Goal: Information Seeking & Learning: Learn about a topic

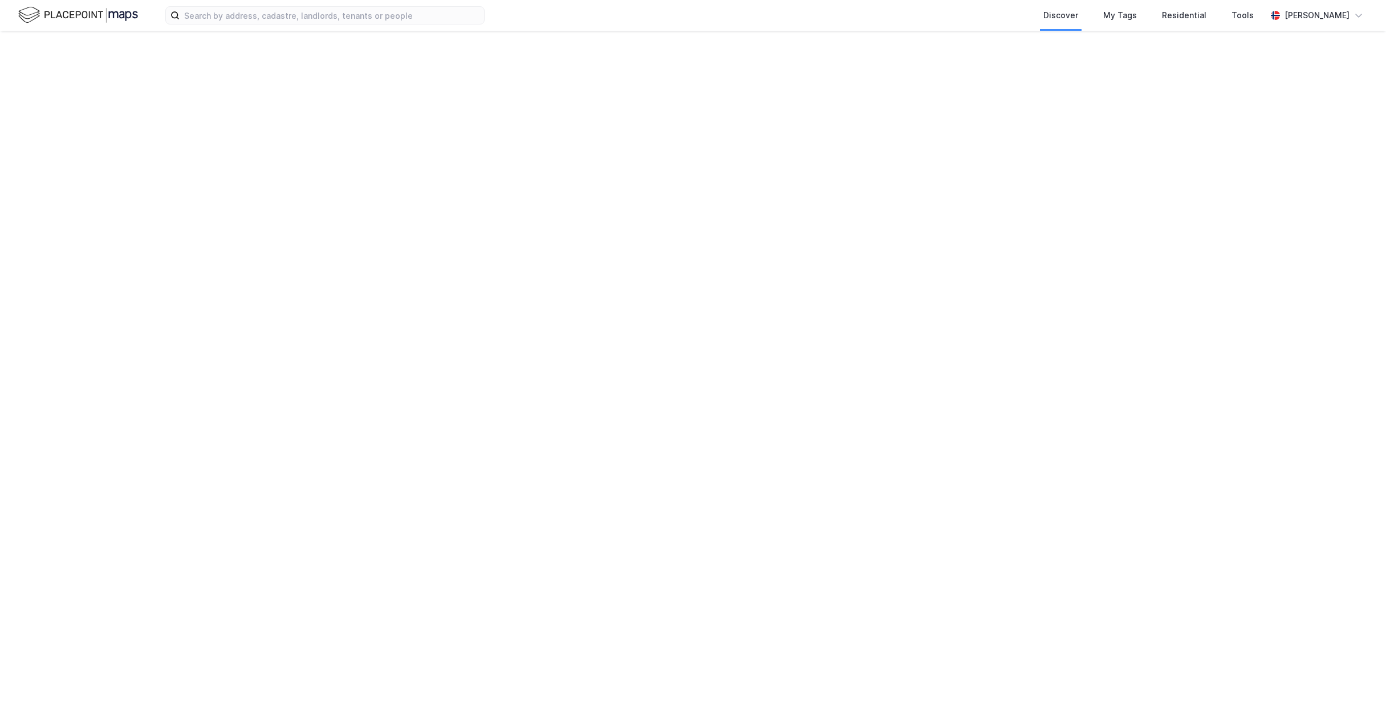
click at [677, 313] on div "Discover My Tags Residential Tools Theodor Karlsen" at bounding box center [693, 363] width 1386 height 727
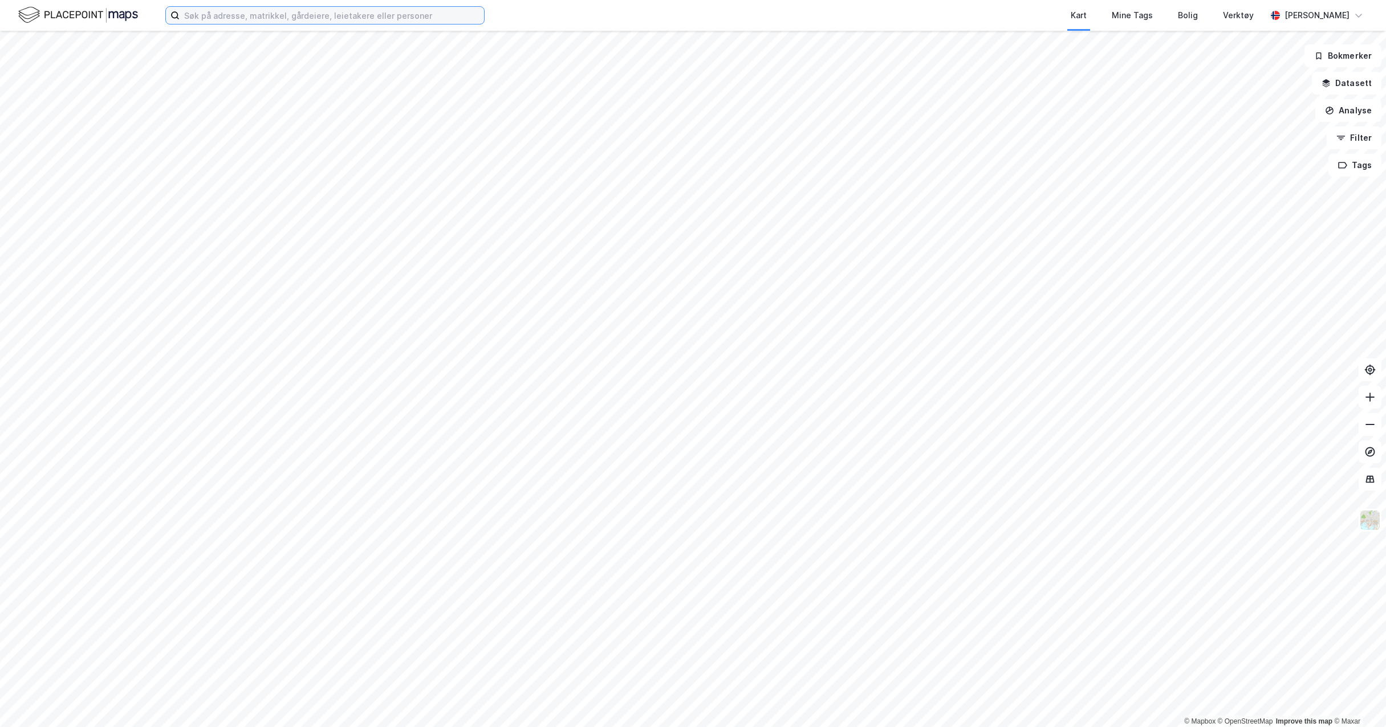
click at [393, 18] on input at bounding box center [332, 15] width 304 height 17
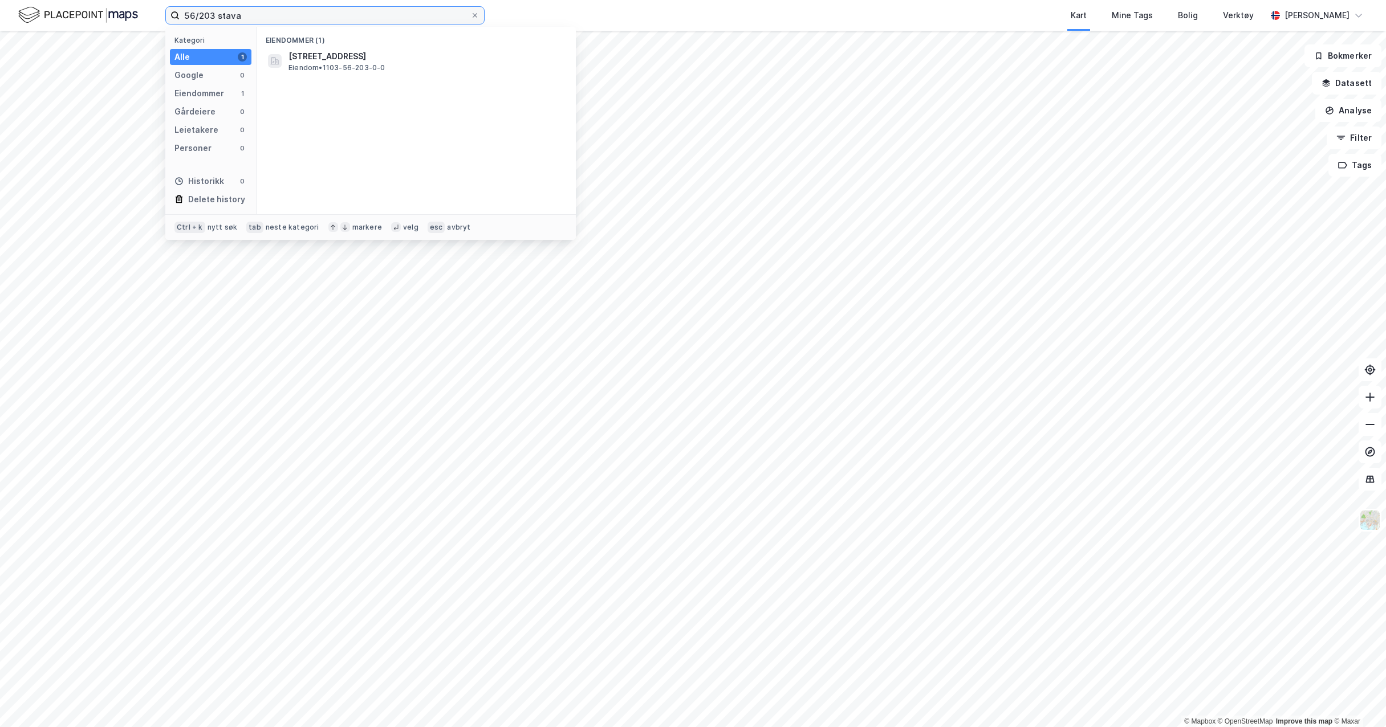
type input "56/203 stava"
click at [451, 51] on span "[STREET_ADDRESS]" at bounding box center [425, 57] width 274 height 14
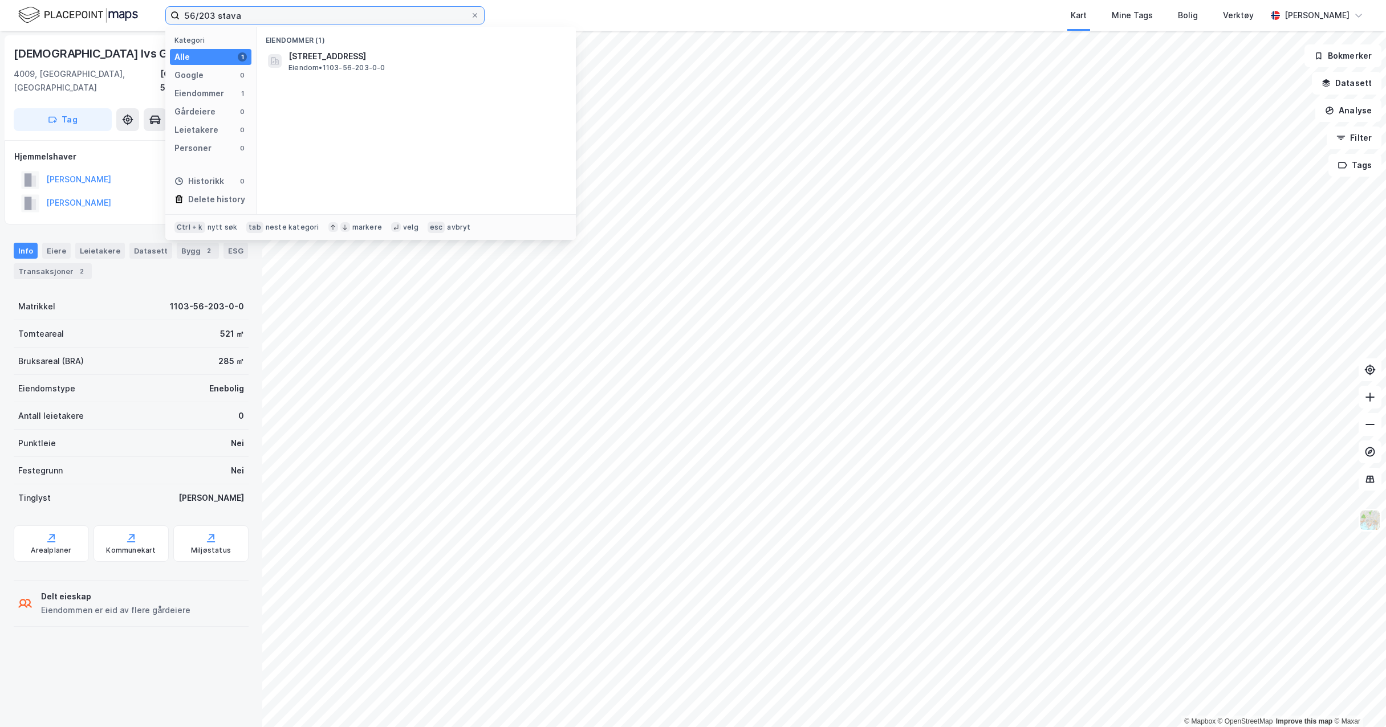
drag, startPoint x: 291, startPoint y: 17, endPoint x: 104, endPoint y: 2, distance: 187.5
click at [104, 2] on div "56/203 stava Kategori Alle 1 Google 0 Eiendommer 1 Gårdeiere 0 Leietakere 0 Per…" at bounding box center [693, 15] width 1386 height 31
click at [200, 102] on div "Kategori Alle 1 Google 0 Eiendommer 1 Gårdeiere 0 Leietakere 0 Personer 0 Histo…" at bounding box center [210, 121] width 91 height 188
click at [208, 93] on div "Eiendommer" at bounding box center [199, 94] width 50 height 14
click at [260, 13] on input "56/203 stava" at bounding box center [325, 15] width 291 height 17
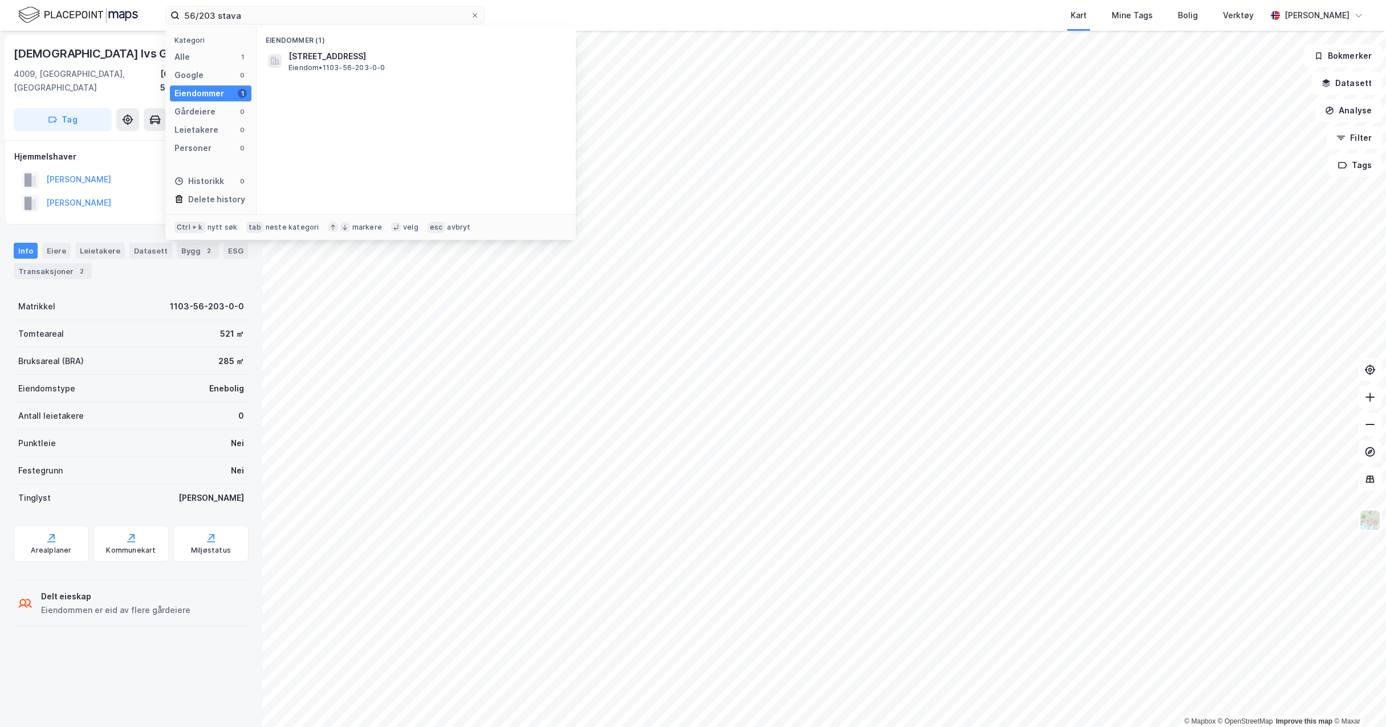
click at [347, 53] on span "[STREET_ADDRESS]" at bounding box center [425, 57] width 274 height 14
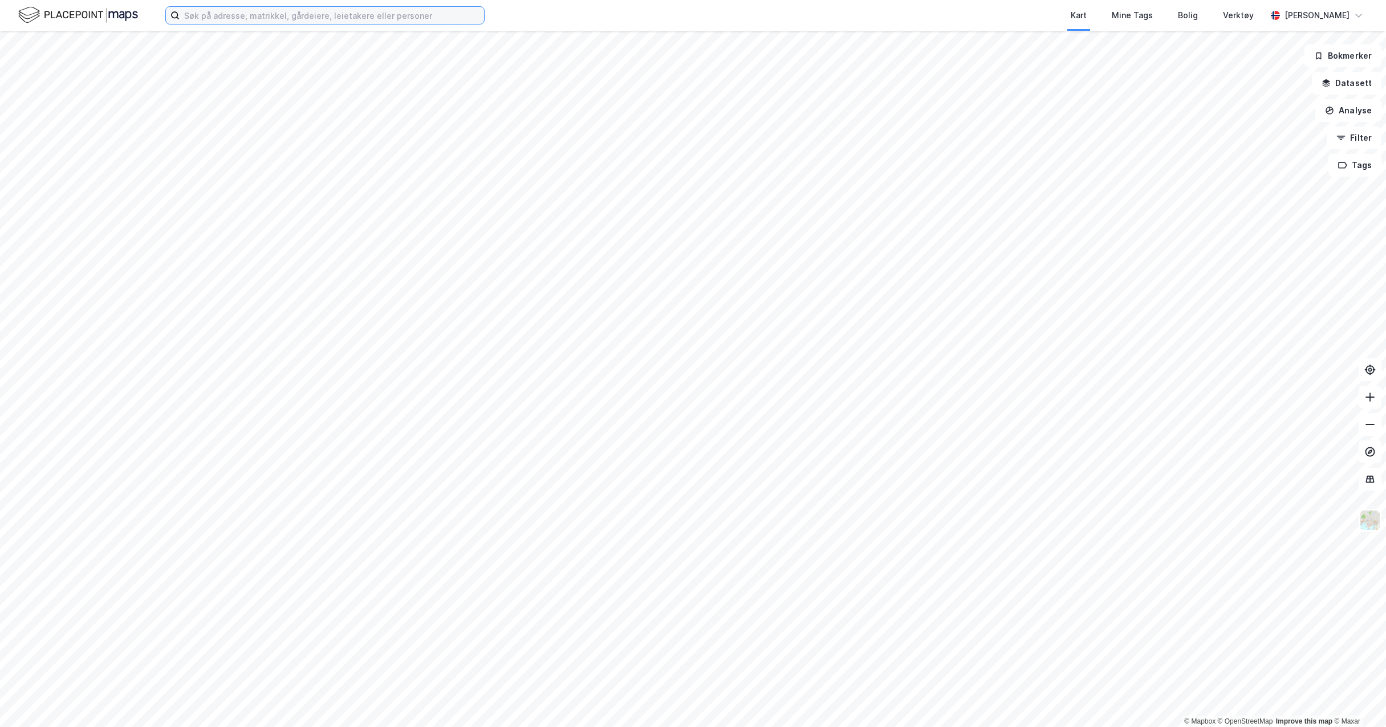
click at [352, 15] on input at bounding box center [332, 15] width 304 height 17
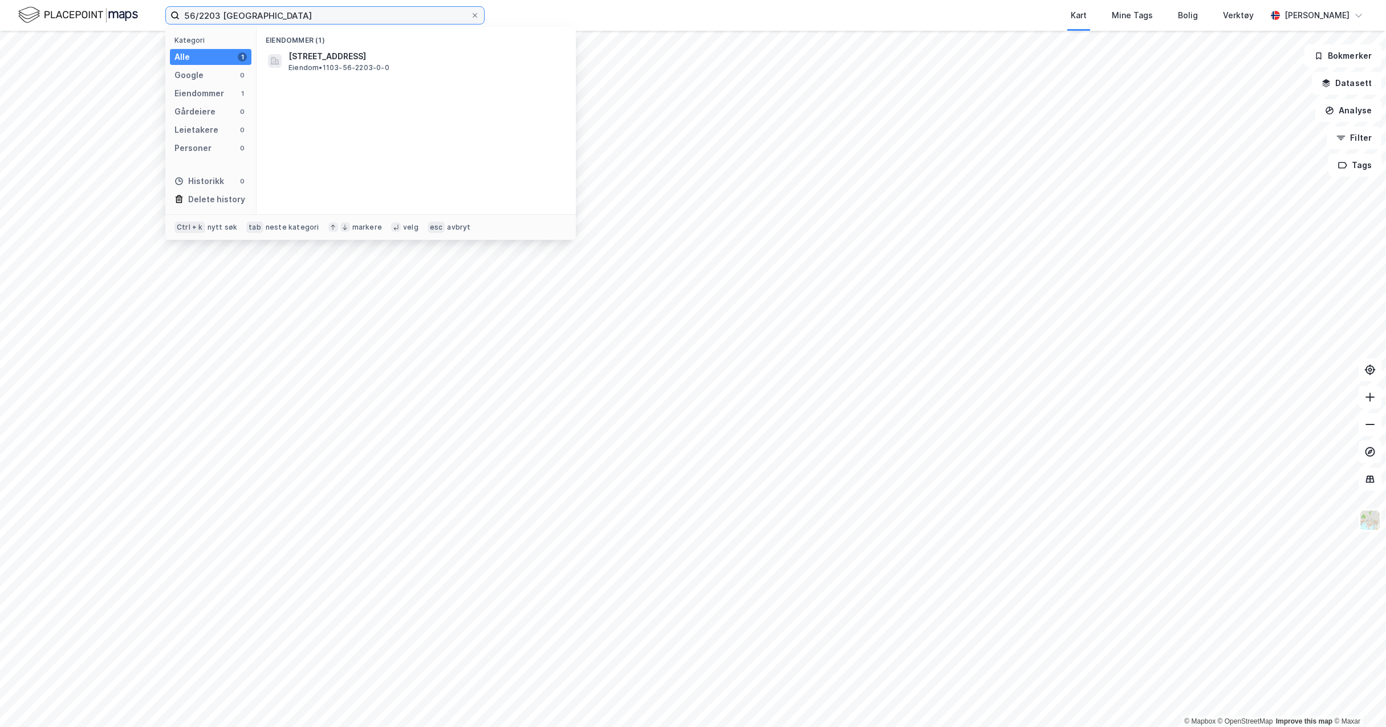
type input "56/2203 stavanger"
click at [384, 67] on span "Eiendom • 1103-56-2203-0-0" at bounding box center [338, 67] width 101 height 9
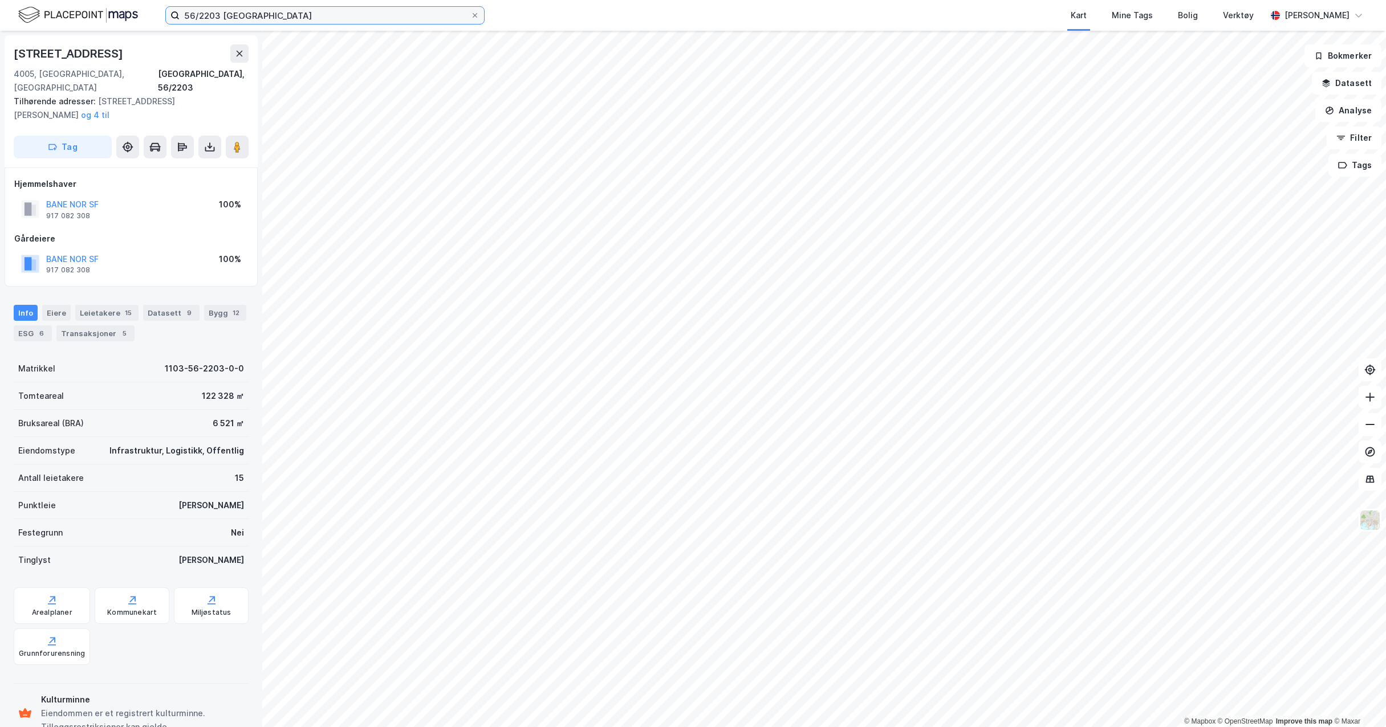
click at [271, 17] on input "56/2203 stavanger" at bounding box center [325, 15] width 291 height 17
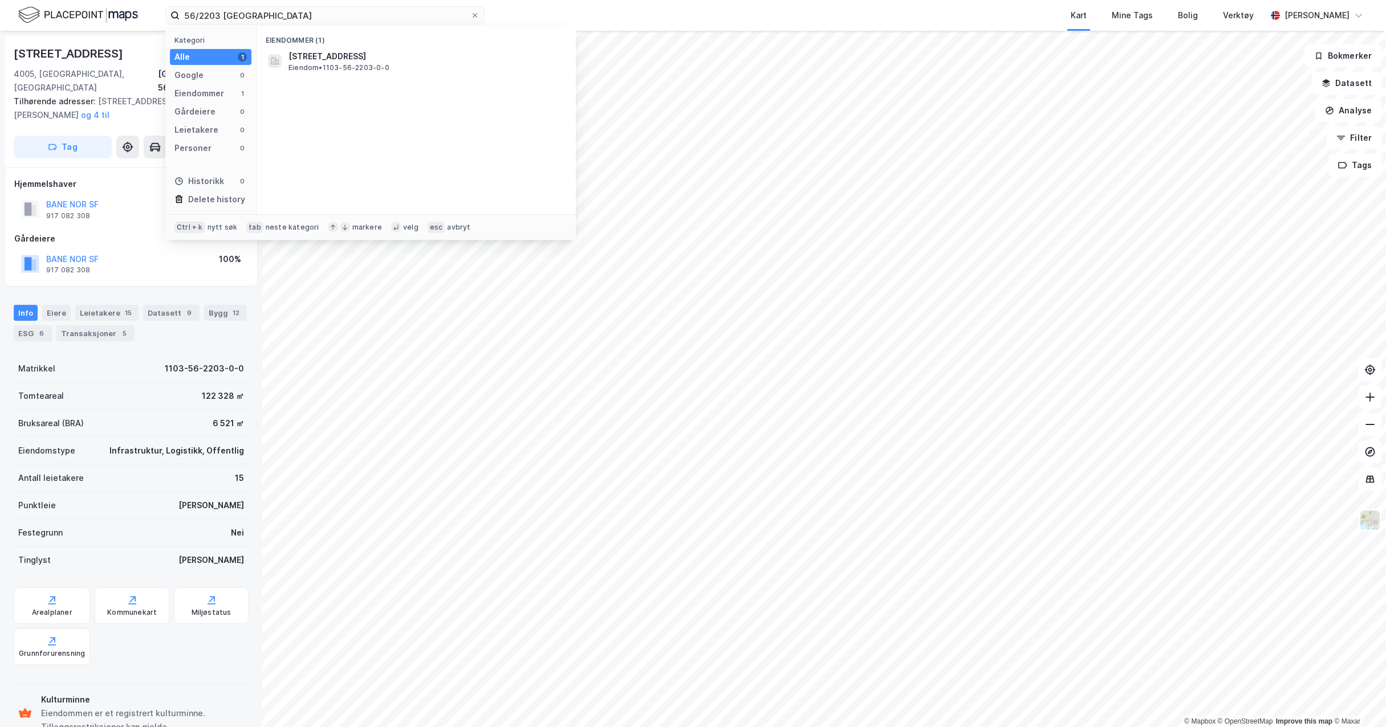
click at [214, 93] on div "Eiendommer" at bounding box center [199, 94] width 50 height 14
click at [362, 63] on span "Eiendom • 1103-56-2203-0-0" at bounding box center [338, 67] width 101 height 9
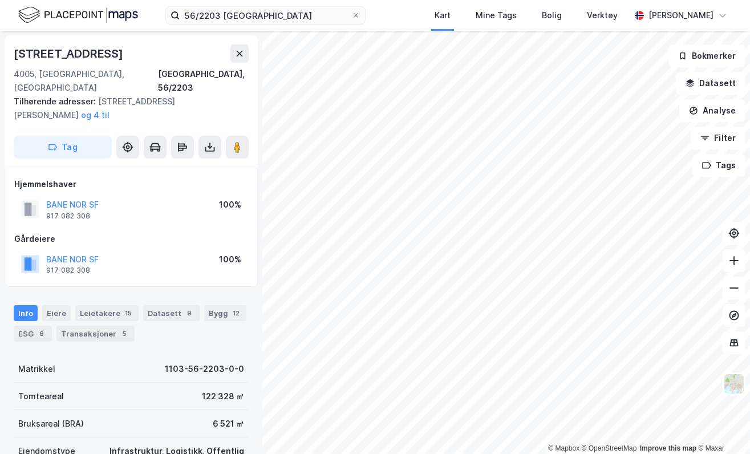
click at [231, 238] on div "© Mapbox © OpenStreetMap Improve this map © Maxar Jernbaneveien 3 4005, Stavang…" at bounding box center [375, 242] width 750 height 423
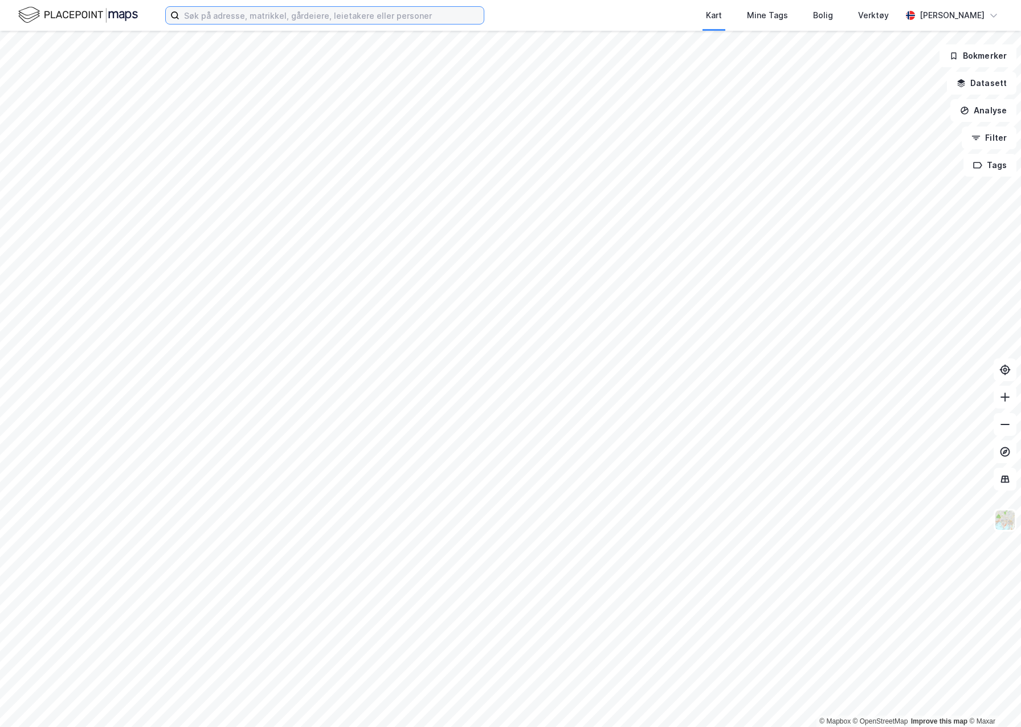
click at [230, 18] on input at bounding box center [332, 15] width 304 height 17
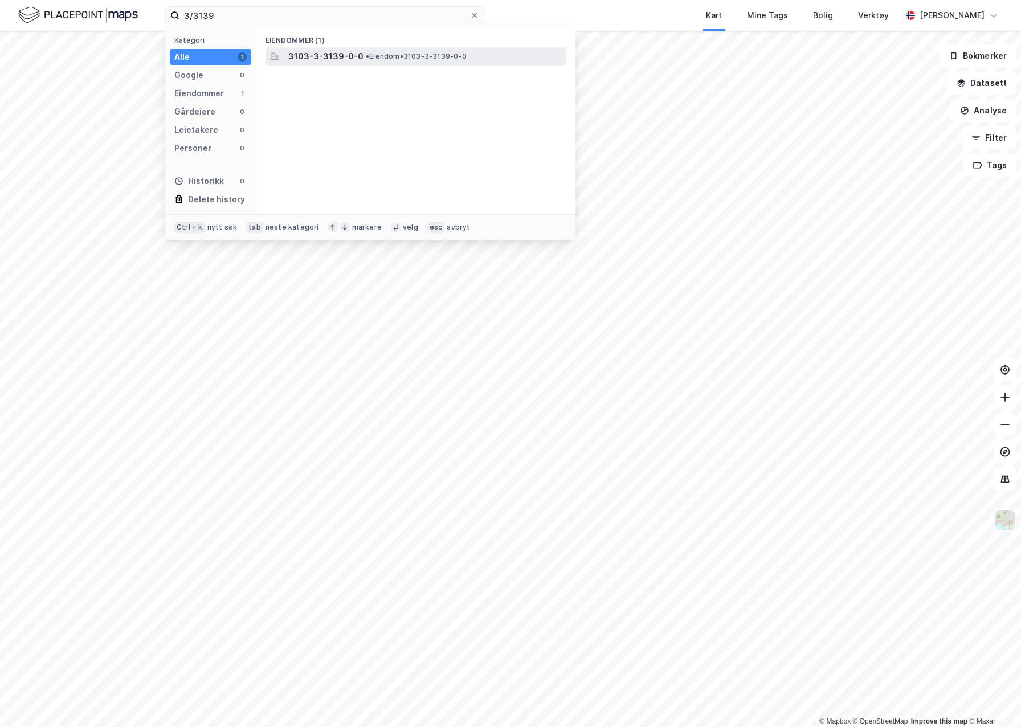
click at [384, 63] on div "3103-3-3139-0-0 • Eiendom • 3103-3-3139-0-0" at bounding box center [426, 57] width 276 height 14
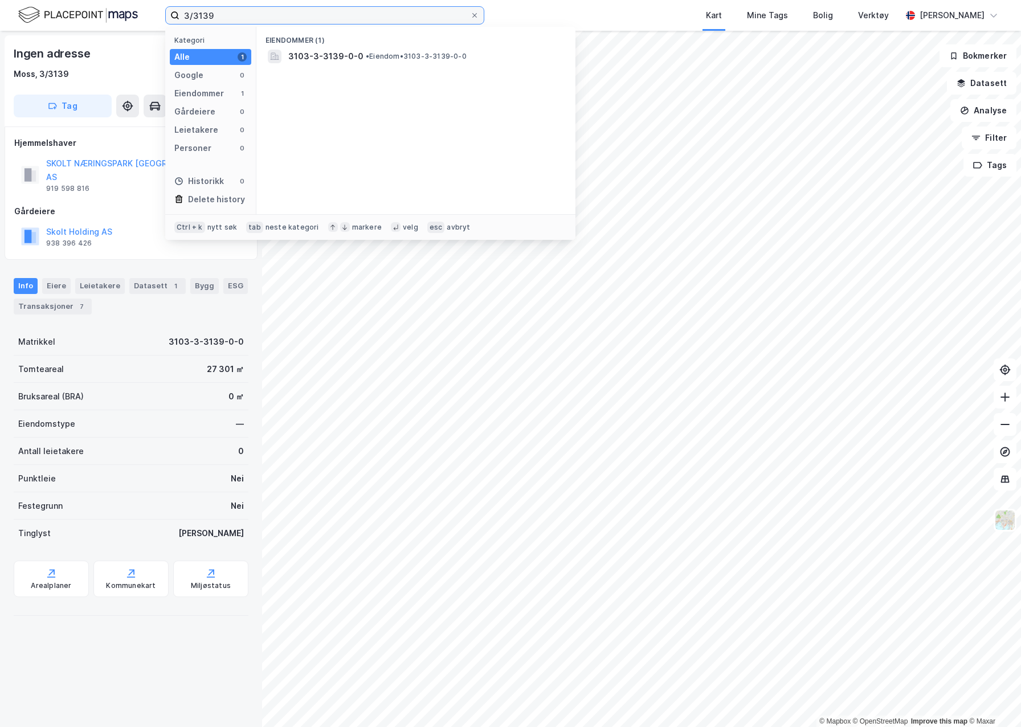
drag, startPoint x: 377, startPoint y: 23, endPoint x: -52, endPoint y: 23, distance: 429.2
click at [0, 23] on html "3/3139 Kategori Alle 1 Google 0 Eiendommer 1 Gårdeiere 0 Leietakere 0 Personer …" at bounding box center [510, 363] width 1021 height 727
type input "3/4090"
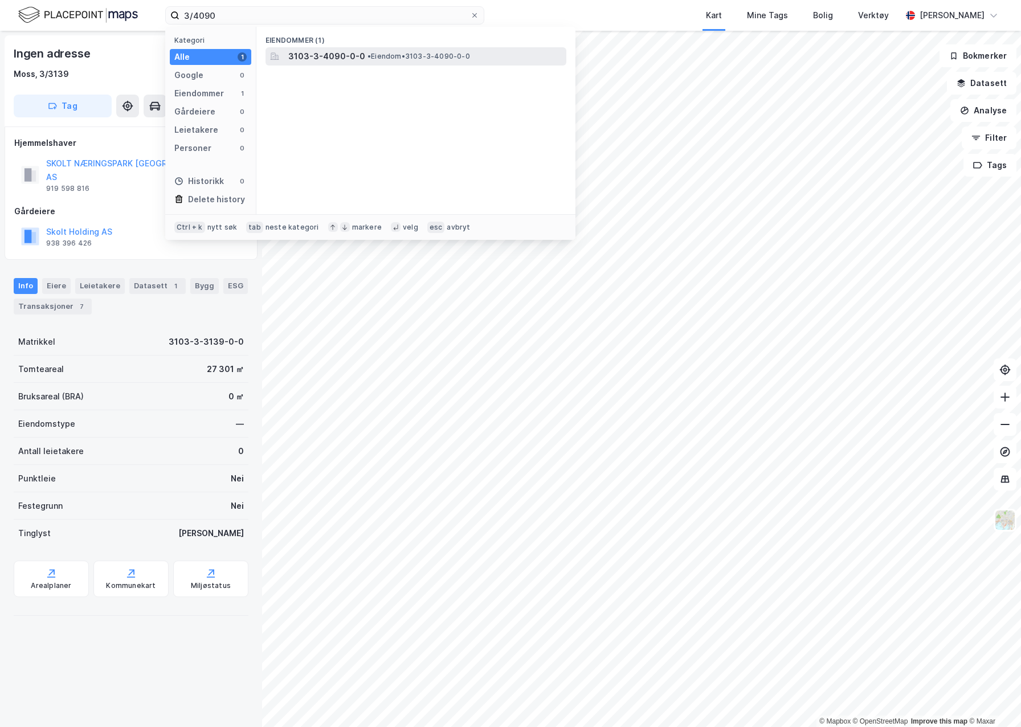
click at [377, 52] on span "• Eiendom • 3103-3-4090-0-0" at bounding box center [419, 56] width 103 height 9
